Goal: Task Accomplishment & Management: Manage account settings

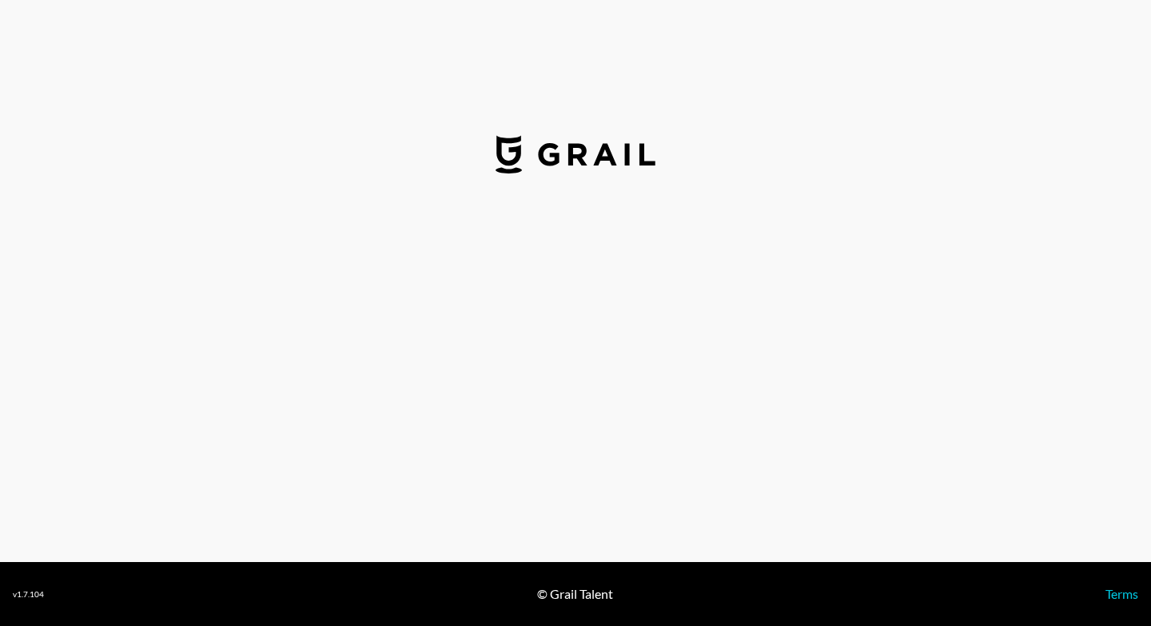
select select "USD"
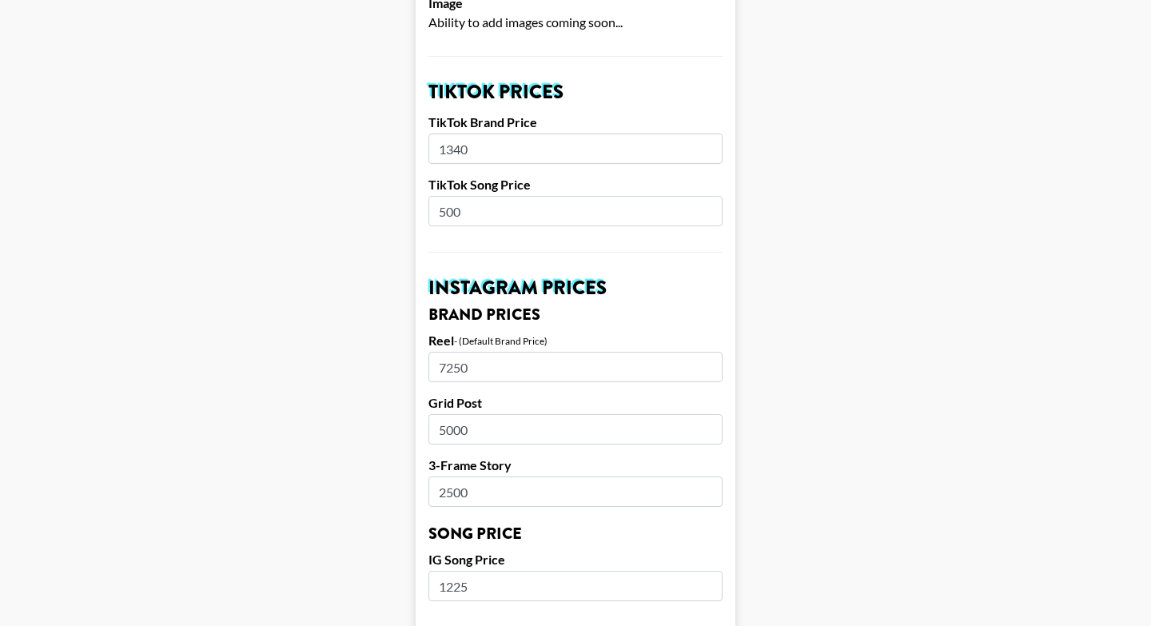
scroll to position [1543, 0]
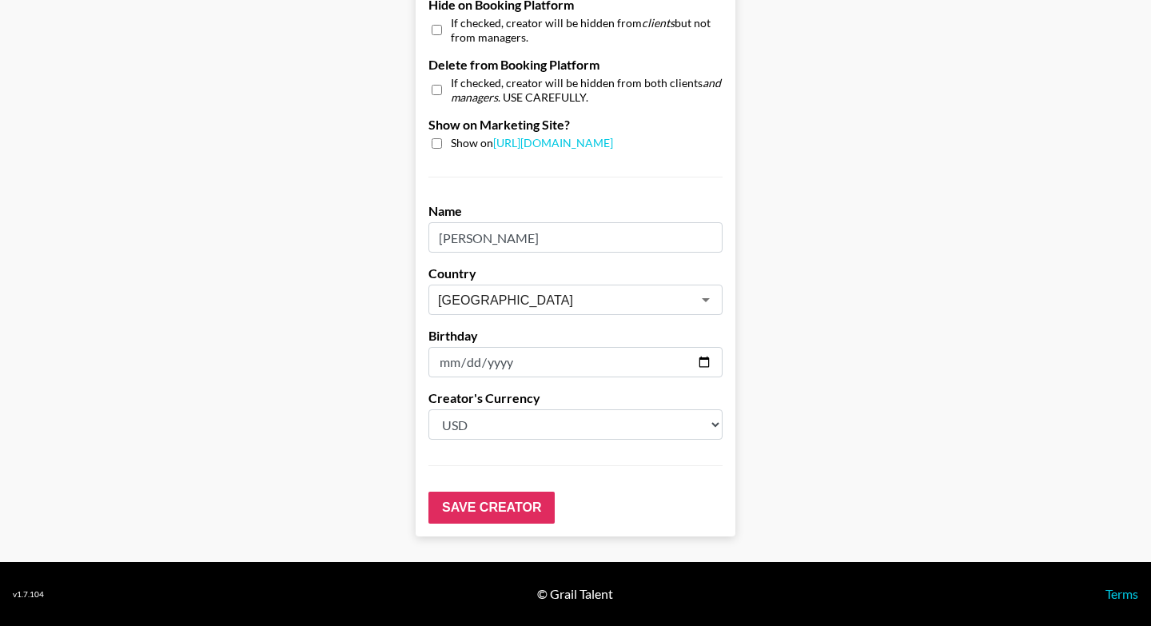
click at [1121, 602] on footer "v 1.7.104 © Grail Talent Terms" at bounding box center [575, 594] width 1151 height 64
click at [1119, 598] on link "Terms" at bounding box center [1121, 593] width 33 height 15
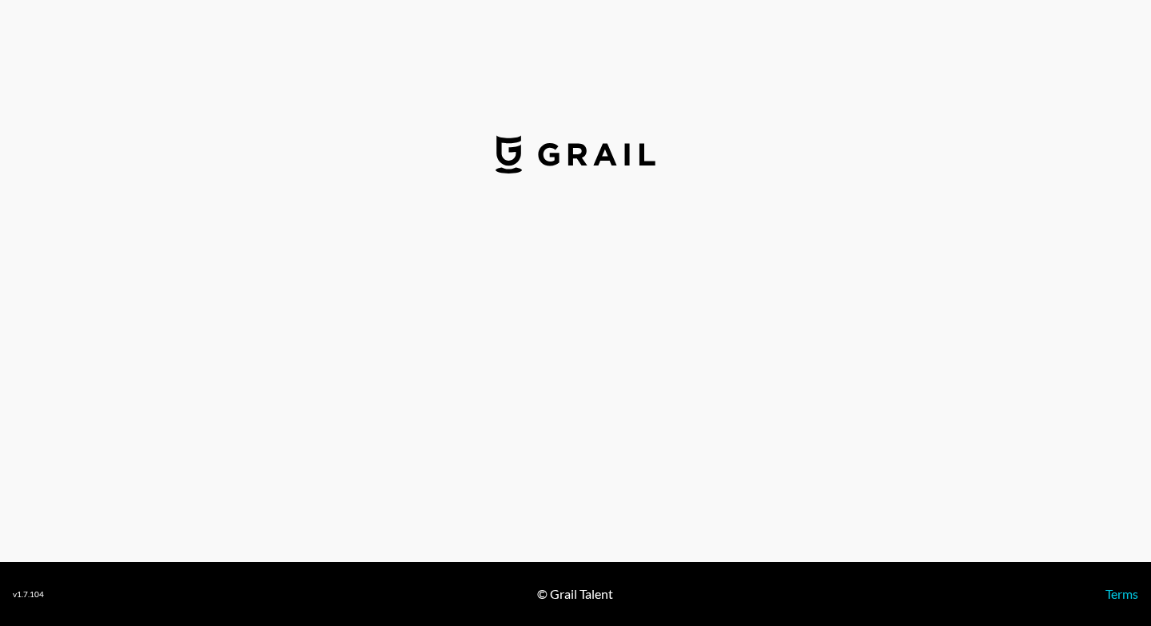
select select "USD"
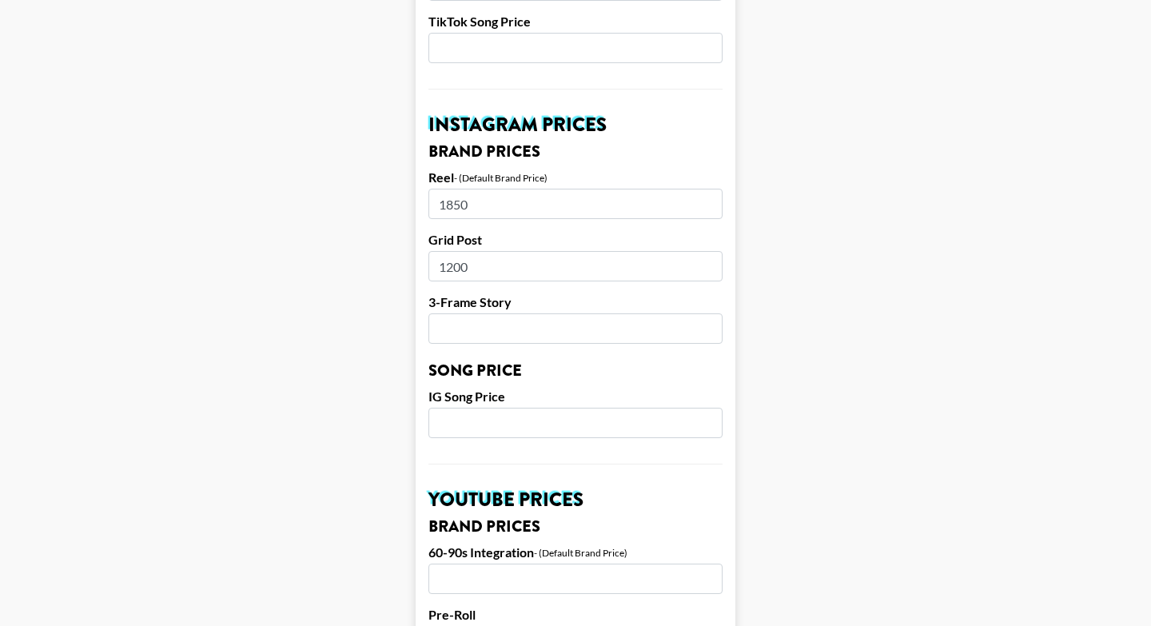
scroll to position [674, 0]
